Goal: Contribute content

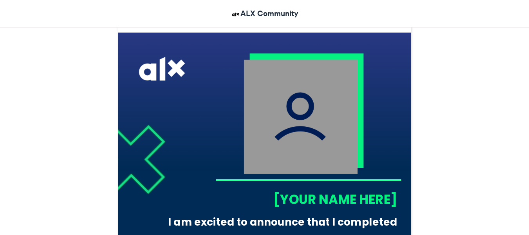
scroll to position [215, 0]
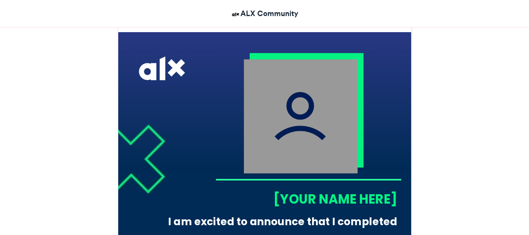
click at [304, 196] on div "[YOUR NAME HERE]" at bounding box center [306, 199] width 182 height 18
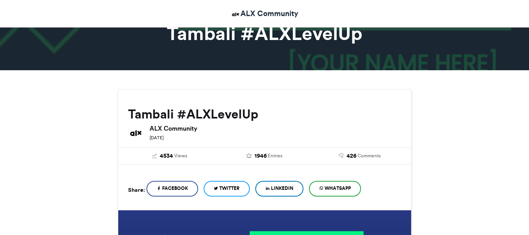
scroll to position [39, 0]
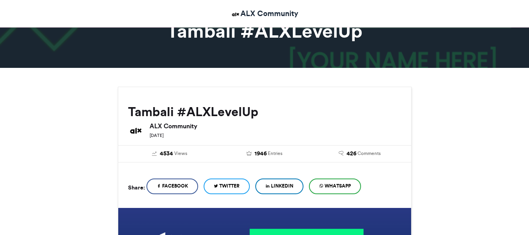
click at [269, 136] on div "[DATE]" at bounding box center [276, 135] width 252 height 8
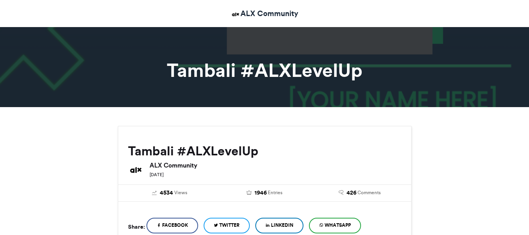
click at [289, 52] on div at bounding box center [264, 64] width 529 height 85
click at [285, 71] on h1 "Tambali #ALXLevelUp" at bounding box center [264, 70] width 435 height 19
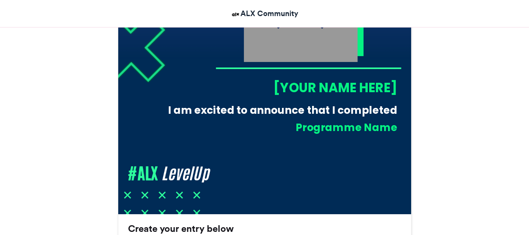
scroll to position [330, 0]
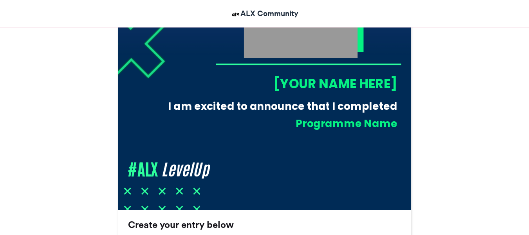
click at [305, 87] on div "[YOUR NAME HERE]" at bounding box center [306, 83] width 182 height 18
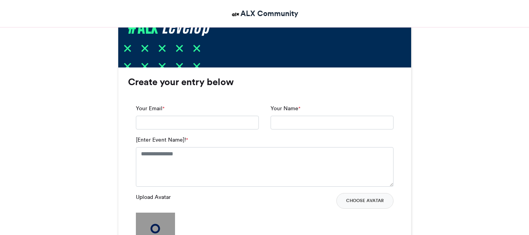
scroll to position [474, 0]
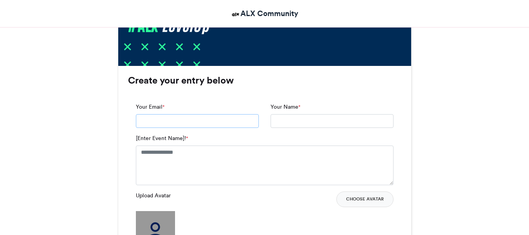
click at [183, 124] on input "Your Email *" at bounding box center [197, 121] width 123 height 14
type input "**********"
click at [295, 118] on input "Your Name *" at bounding box center [332, 121] width 123 height 14
type input "**********"
click at [178, 162] on textarea "[Enter Event Name]! *" at bounding box center [265, 164] width 258 height 39
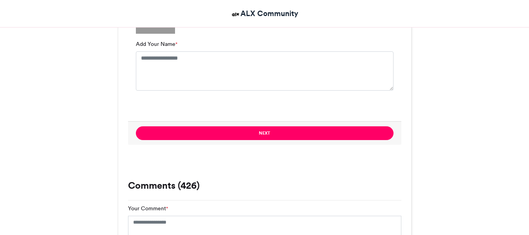
scroll to position [690, 0]
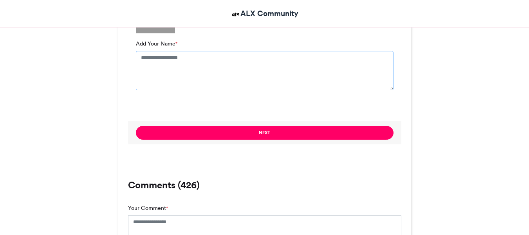
click at [202, 74] on textarea "Add Your Name *" at bounding box center [265, 70] width 258 height 39
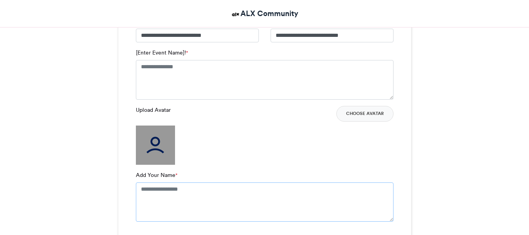
scroll to position [557, 0]
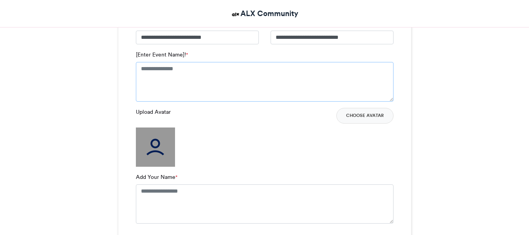
click at [202, 74] on textarea "[Enter Event Name]! *" at bounding box center [265, 81] width 258 height 39
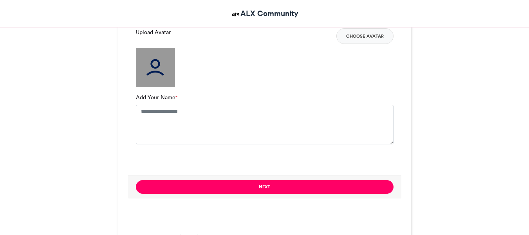
scroll to position [644, 0]
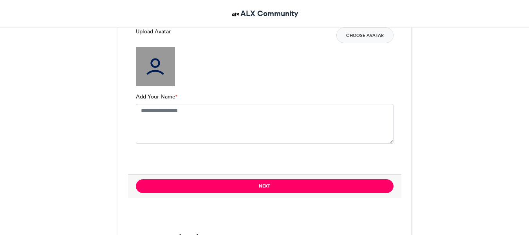
type textarea "**********"
click at [161, 121] on textarea "Add Your Name *" at bounding box center [265, 123] width 258 height 39
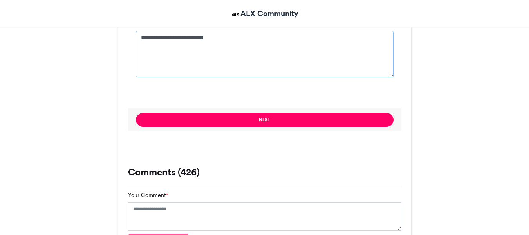
scroll to position [717, 0]
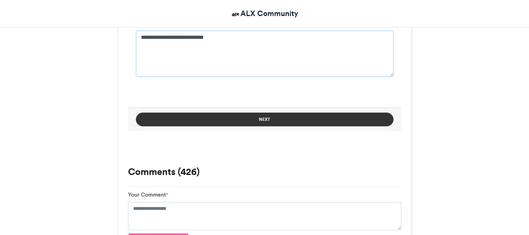
type textarea "**********"
click at [209, 121] on button "Next" at bounding box center [265, 119] width 258 height 14
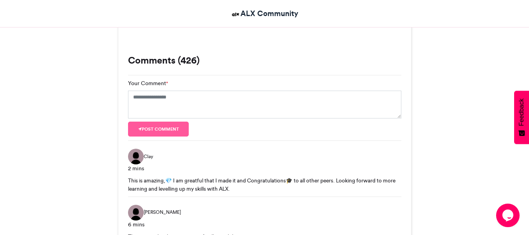
scroll to position [0, 0]
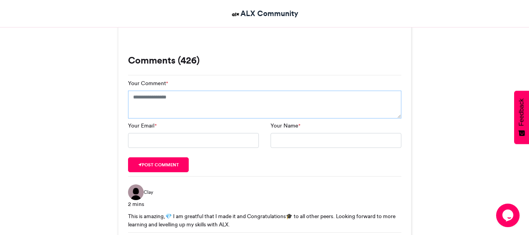
click at [146, 104] on textarea "Your Comment *" at bounding box center [264, 104] width 273 height 28
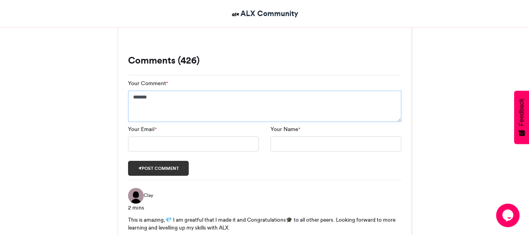
type textarea "*******"
click at [143, 167] on button "Post comment" at bounding box center [158, 168] width 61 height 15
click at [150, 143] on input "Your Email *" at bounding box center [193, 143] width 131 height 15
type input "**********"
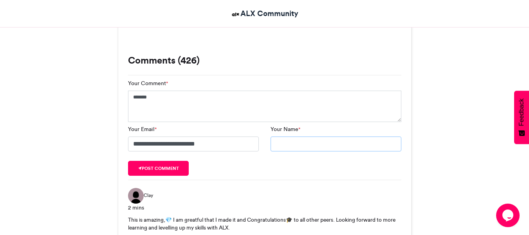
click at [296, 141] on input "Your Name *" at bounding box center [336, 143] width 131 height 15
type input "**********"
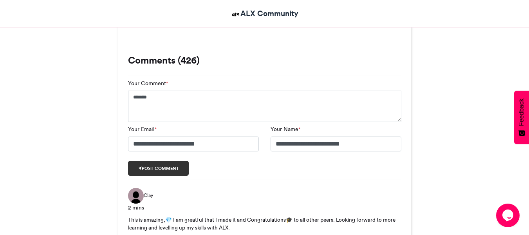
click at [166, 166] on button "Post comment" at bounding box center [158, 168] width 61 height 15
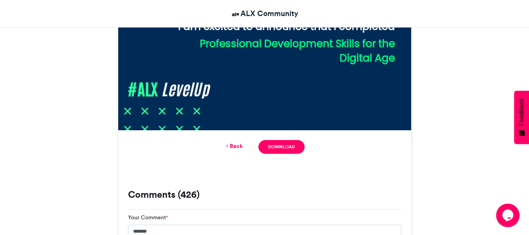
scroll to position [409, 0]
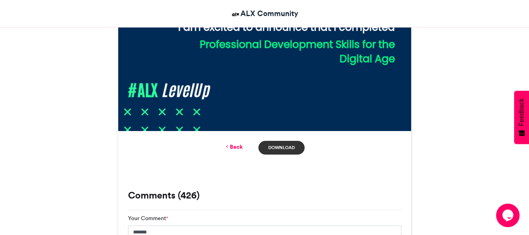
click at [278, 152] on link "Download" at bounding box center [281, 148] width 46 height 14
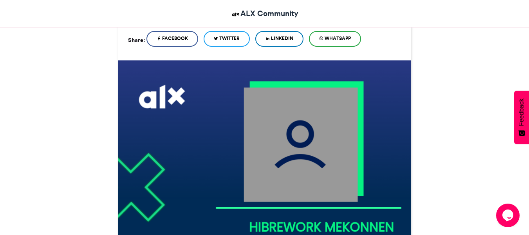
click at [278, 130] on img at bounding box center [264, 206] width 293 height 293
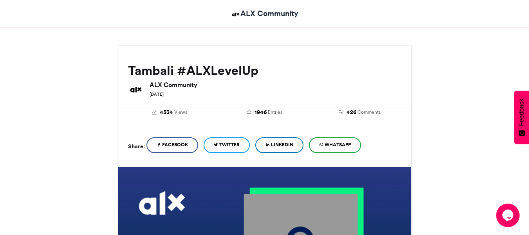
click at [175, 144] on span "Facebook" at bounding box center [175, 144] width 26 height 7
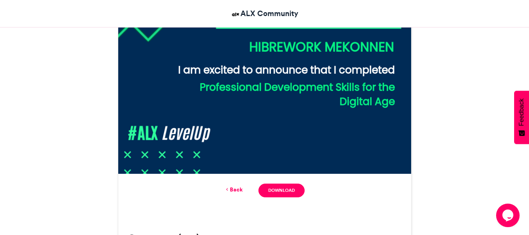
scroll to position [368, 0]
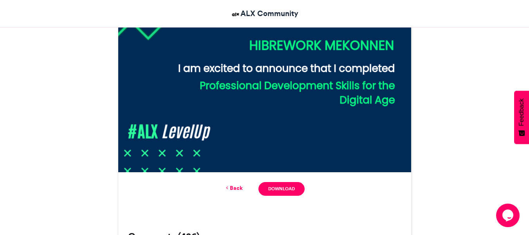
click at [235, 188] on link "Back" at bounding box center [233, 188] width 18 height 8
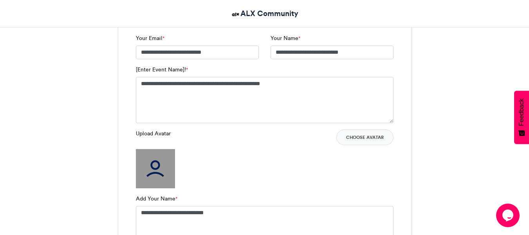
scroll to position [543, 0]
click at [151, 167] on img at bounding box center [155, 167] width 39 height 39
click at [361, 132] on button "Choose Avatar" at bounding box center [364, 137] width 57 height 16
click at [353, 139] on button "Choose Avatar" at bounding box center [364, 137] width 57 height 16
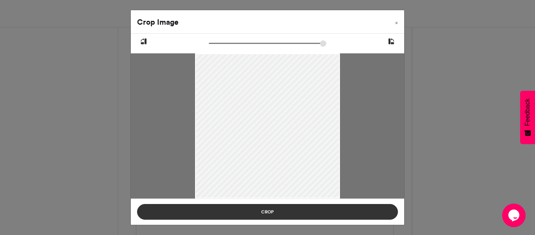
click at [270, 209] on button "Crop" at bounding box center [267, 212] width 261 height 16
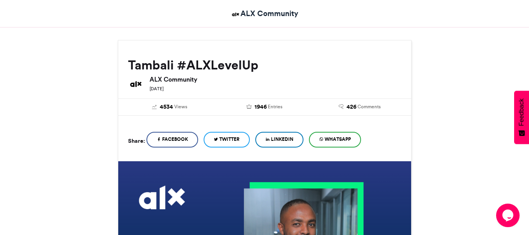
scroll to position [80, 0]
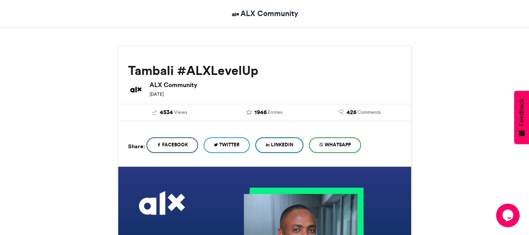
click at [289, 146] on span "LinkedIn" at bounding box center [282, 144] width 22 height 7
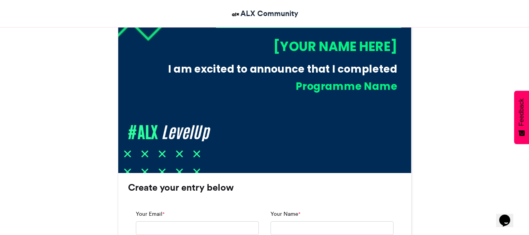
scroll to position [357, 0]
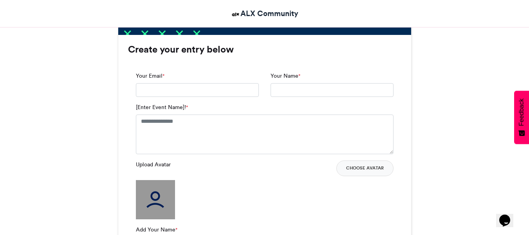
scroll to position [505, 0]
click at [145, 96] on input "Your Email *" at bounding box center [197, 90] width 123 height 14
type input "**********"
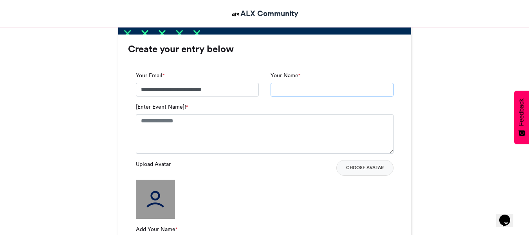
click at [287, 87] on input "Your Name *" at bounding box center [332, 90] width 123 height 14
type input "**********"
click at [222, 123] on textarea "[Enter Event Name]! *" at bounding box center [265, 133] width 258 height 39
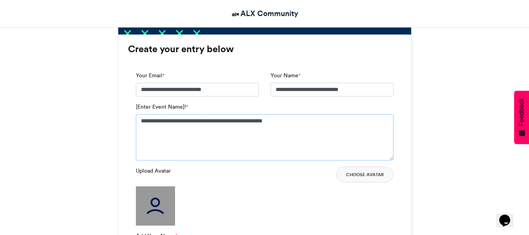
click at [157, 121] on textarea "**********" at bounding box center [265, 137] width 258 height 46
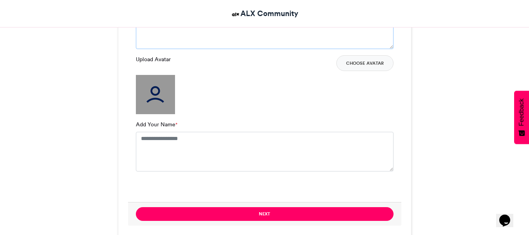
scroll to position [617, 0]
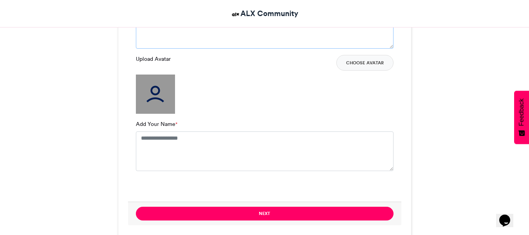
type textarea "**********"
click at [154, 140] on textarea "Add Your Name *" at bounding box center [265, 150] width 258 height 39
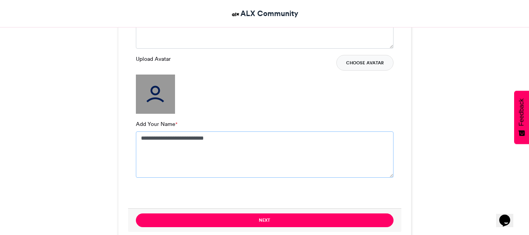
type textarea "**********"
click at [361, 62] on button "Choose Avatar" at bounding box center [364, 63] width 57 height 16
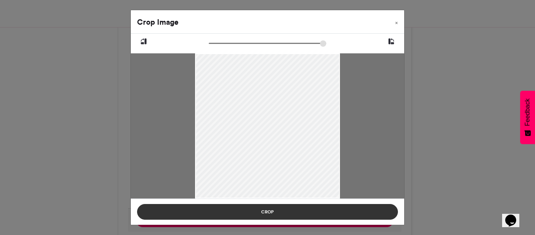
click at [245, 211] on button "Crop" at bounding box center [267, 212] width 261 height 16
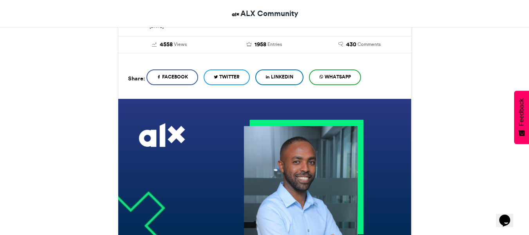
scroll to position [146, 0]
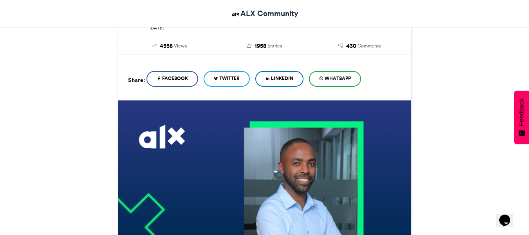
click at [280, 81] on span "LinkedIn" at bounding box center [282, 78] width 22 height 7
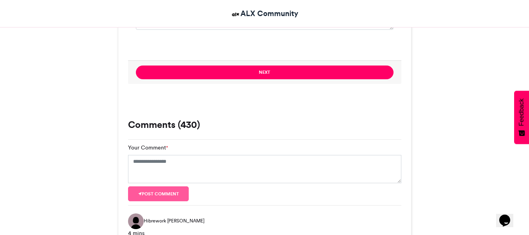
scroll to position [765, 0]
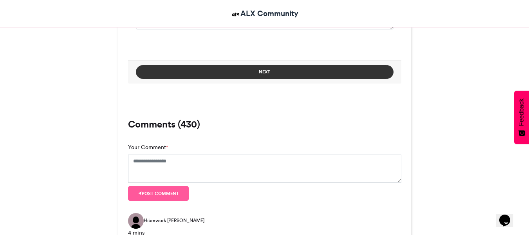
click at [253, 75] on button "Next" at bounding box center [265, 72] width 258 height 14
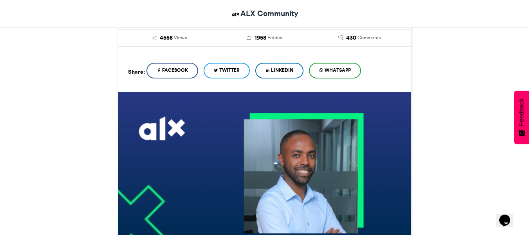
scroll to position [154, 0]
click at [269, 64] on link "LinkedIn" at bounding box center [279, 71] width 48 height 16
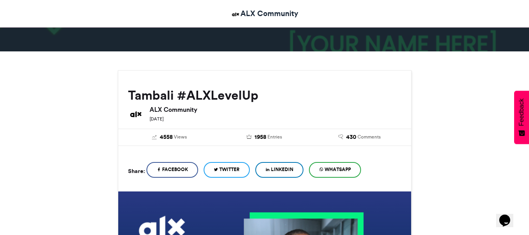
scroll to position [123, 0]
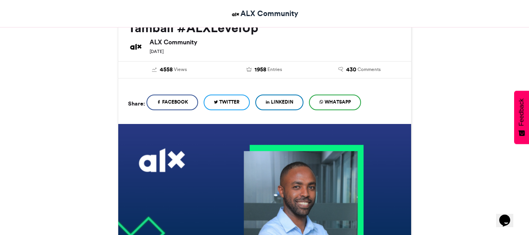
click at [339, 102] on span "WhatsApp" at bounding box center [338, 101] width 26 height 7
drag, startPoint x: 462, startPoint y: 87, endPoint x: 452, endPoint y: 87, distance: 9.4
click at [337, 104] on span "WhatsApp" at bounding box center [338, 101] width 26 height 7
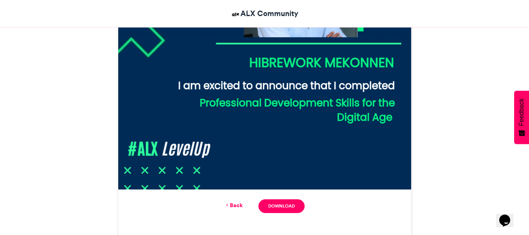
scroll to position [351, 0]
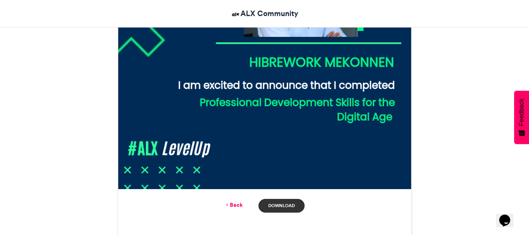
click at [276, 206] on link "Download" at bounding box center [281, 206] width 46 height 14
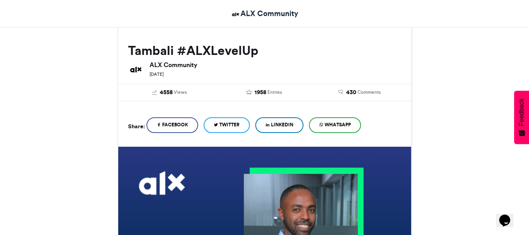
scroll to position [104, 0]
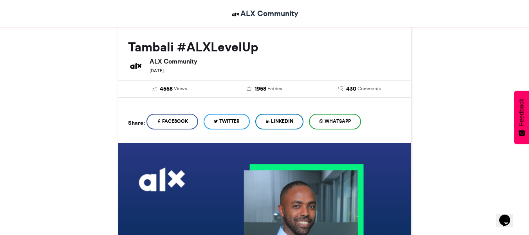
click at [279, 125] on link "LinkedIn" at bounding box center [279, 122] width 48 height 16
